Goal: Task Accomplishment & Management: Use online tool/utility

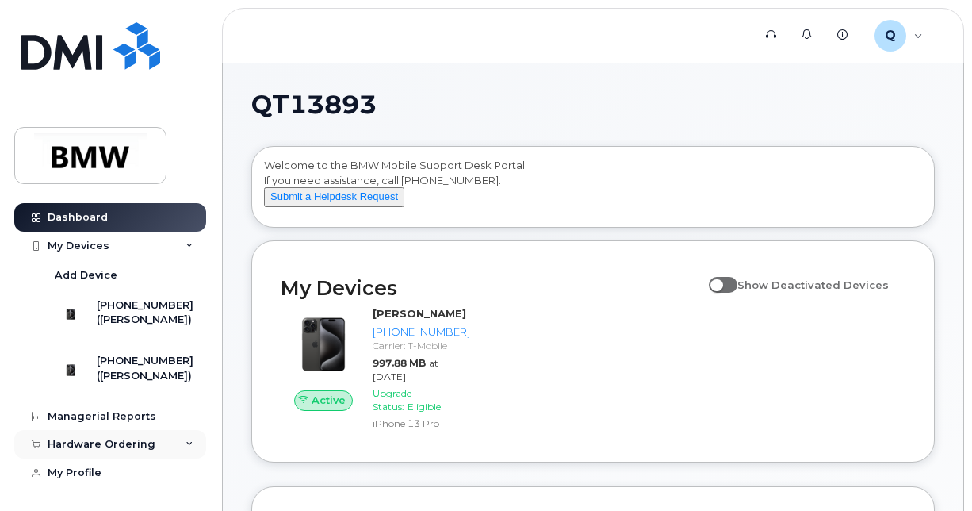
click at [158, 458] on div "Hardware Ordering" at bounding box center [110, 444] width 192 height 29
click at [186, 448] on icon at bounding box center [190, 444] width 8 height 8
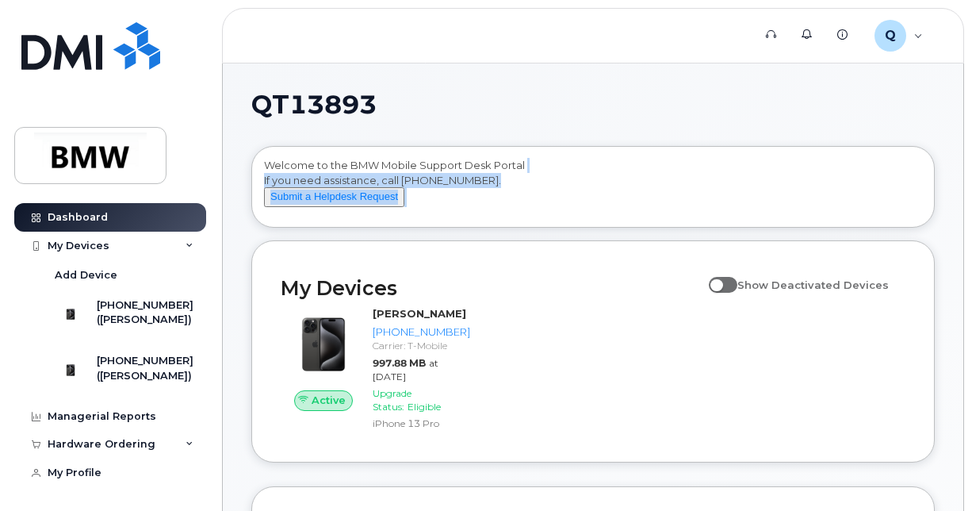
drag, startPoint x: 970, startPoint y: 128, endPoint x: 983, endPoint y: 220, distance: 93.7
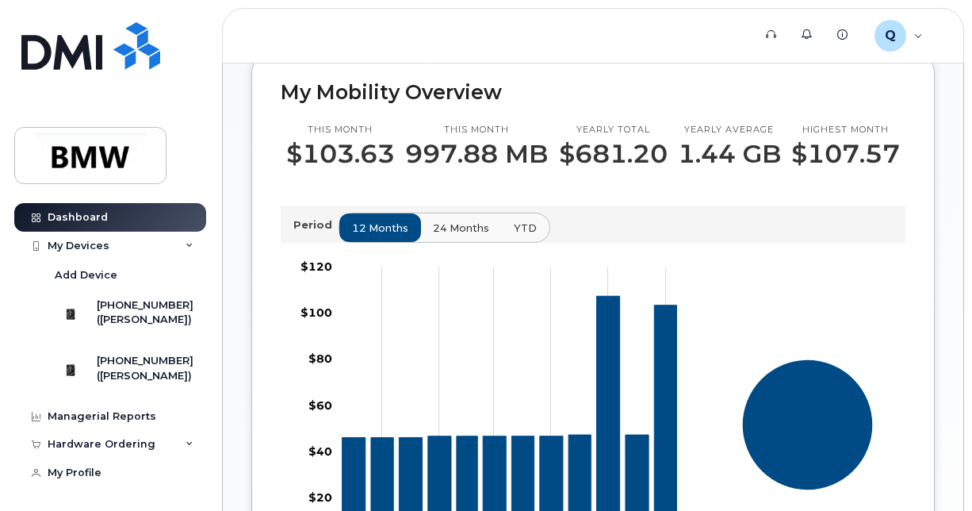
scroll to position [52, 0]
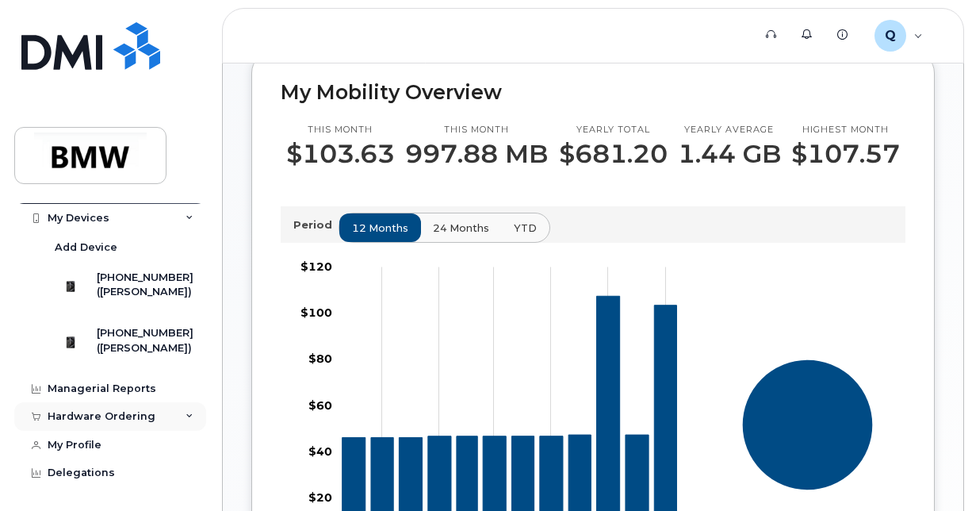
click at [179, 411] on div "Hardware Ordering" at bounding box center [110, 416] width 192 height 29
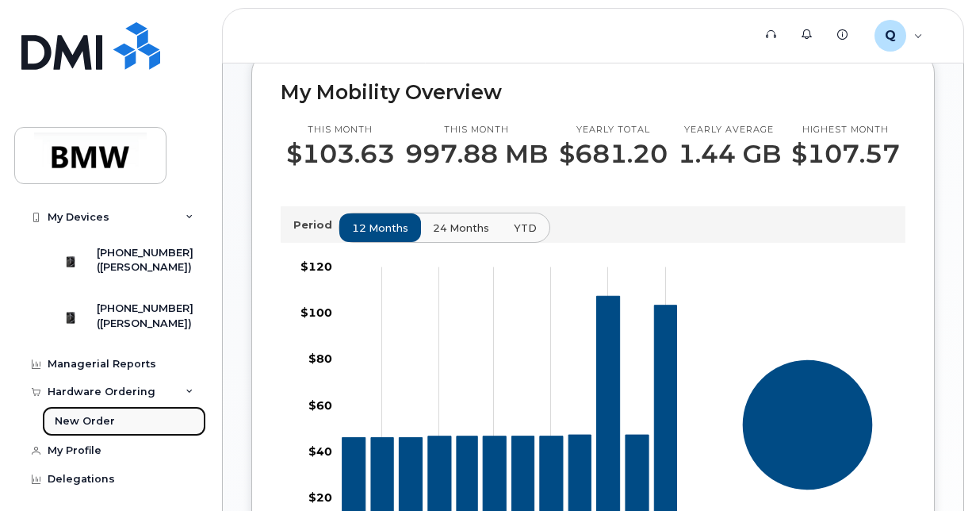
click at [106, 428] on div "New Order" at bounding box center [85, 421] width 60 height 14
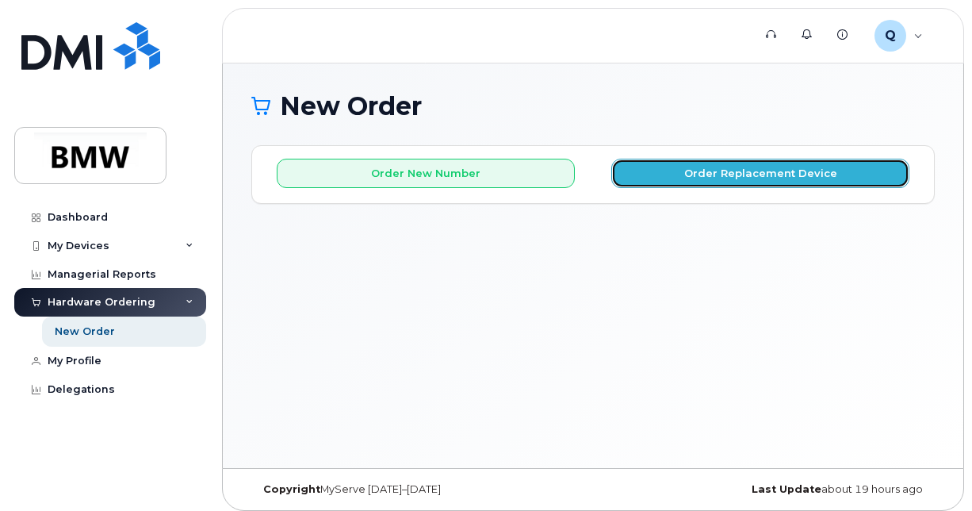
click at [801, 173] on button "Order Replacement Device" at bounding box center [760, 173] width 298 height 29
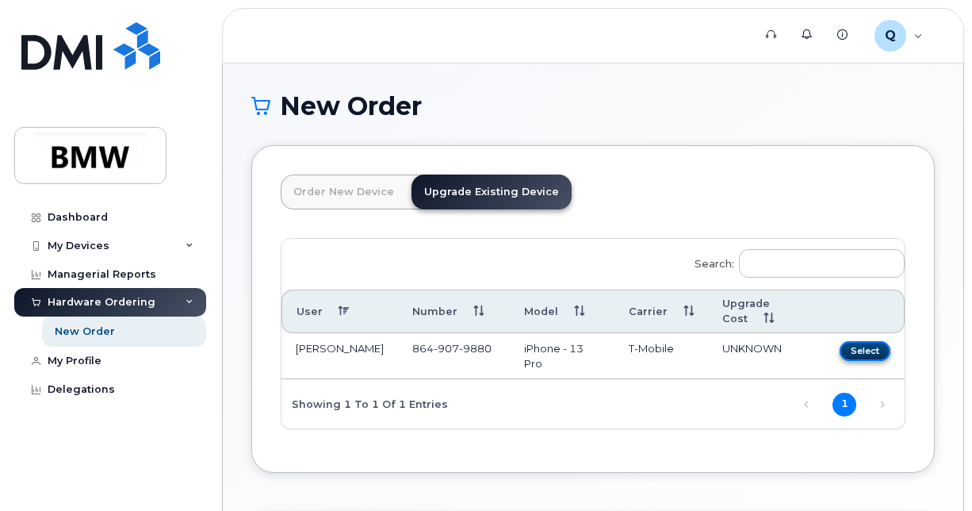
click at [882, 341] on button "Select" at bounding box center [865, 351] width 51 height 20
